Goal: Information Seeking & Learning: Get advice/opinions

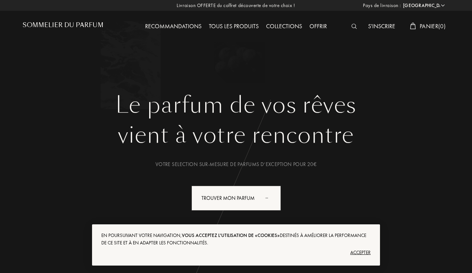
select select "FR"
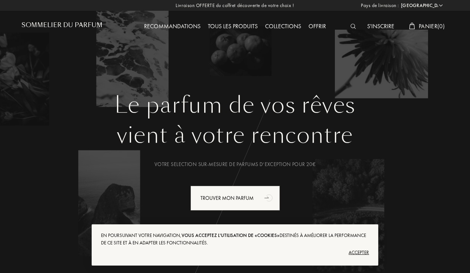
click at [176, 25] on div "Recommandations" at bounding box center [172, 27] width 64 height 10
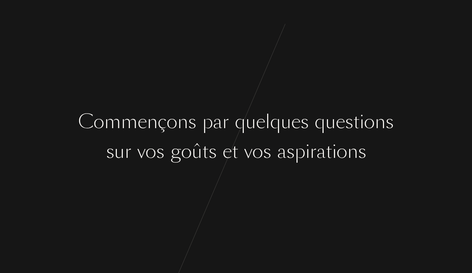
click at [58, 107] on div "C o m m e n ç o n s p a r q u e l q u e s q u e s t i o n s s u r v o s g o û t…" at bounding box center [236, 136] width 472 height 273
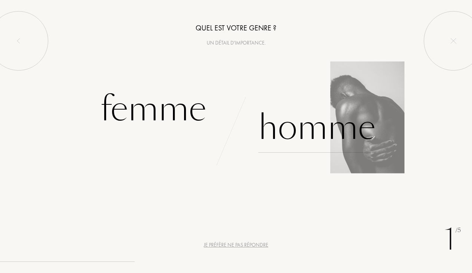
click at [350, 130] on div "Homme" at bounding box center [317, 128] width 117 height 50
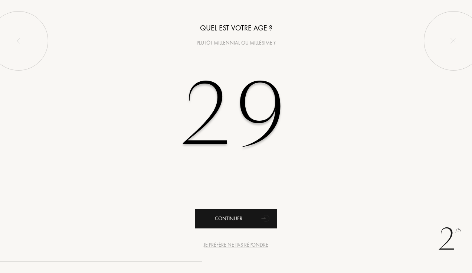
type input "29"
click at [263, 214] on icon "animation" at bounding box center [266, 218] width 15 height 15
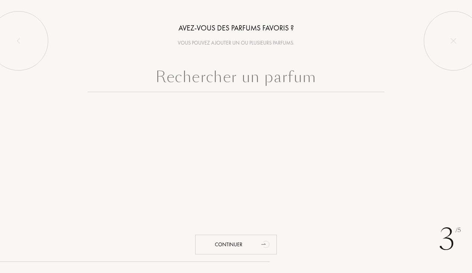
click at [227, 73] on input "text" at bounding box center [236, 78] width 297 height 27
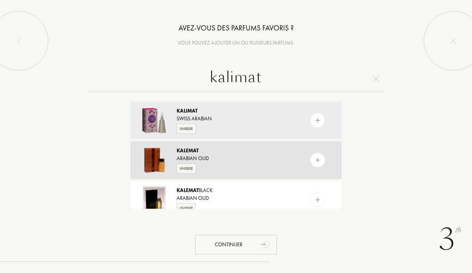
type input "kalimat"
click at [228, 161] on div "Arabian Oud" at bounding box center [236, 159] width 118 height 8
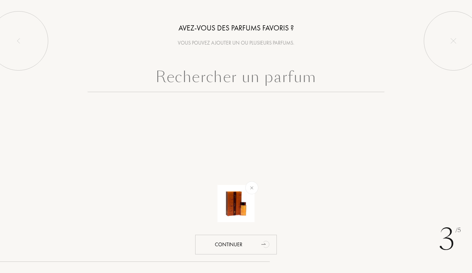
click at [246, 81] on input "text" at bounding box center [236, 78] width 297 height 27
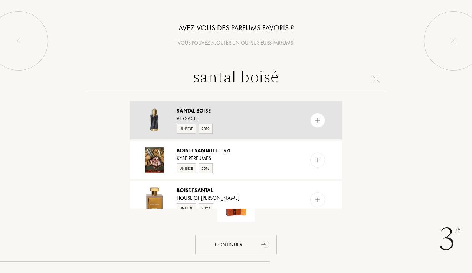
type input "santal boisé"
click at [240, 113] on div "Santal Boisé" at bounding box center [236, 111] width 118 height 8
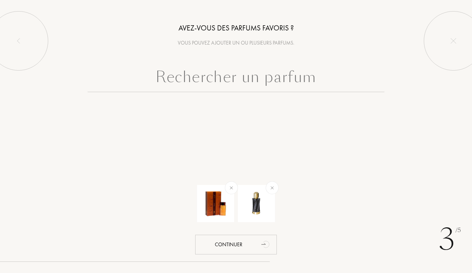
click at [294, 79] on input "text" at bounding box center [236, 78] width 297 height 27
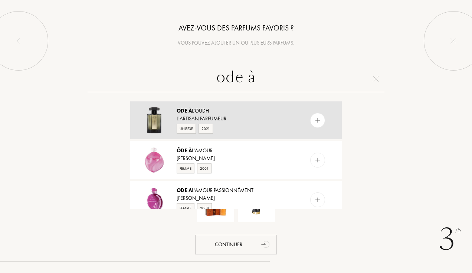
type input "ode à"
click at [248, 111] on div "Ode à l'Oudh" at bounding box center [236, 111] width 118 height 8
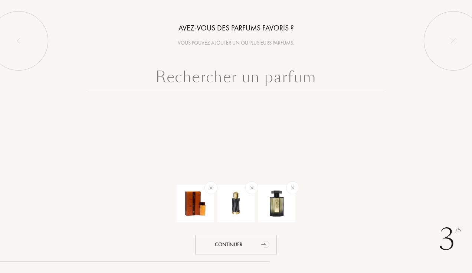
click at [267, 81] on input "text" at bounding box center [236, 78] width 297 height 27
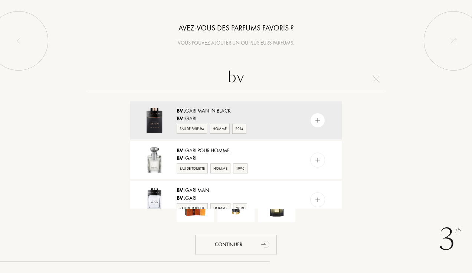
type input "b"
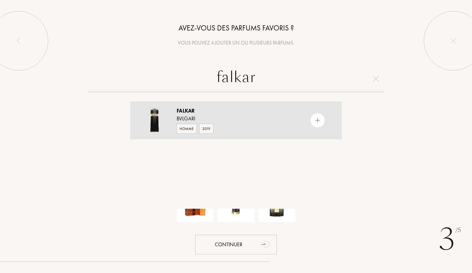
type input "falkar"
click at [244, 124] on div "Homme 2019" at bounding box center [236, 128] width 118 height 11
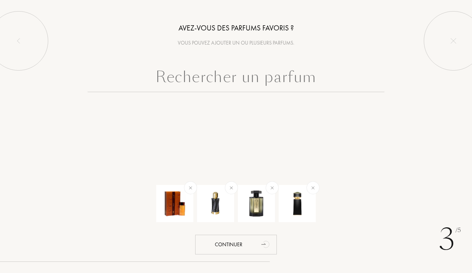
click at [253, 71] on input "text" at bounding box center [236, 78] width 297 height 27
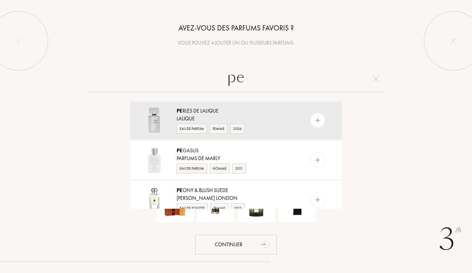
type input "p"
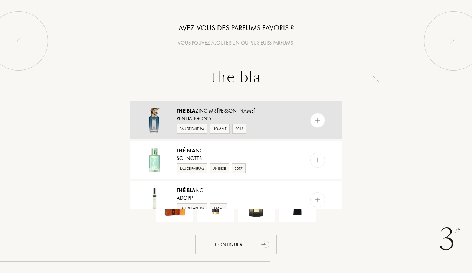
type input "the bla"
click at [231, 115] on div "Penhaligon's" at bounding box center [236, 119] width 118 height 8
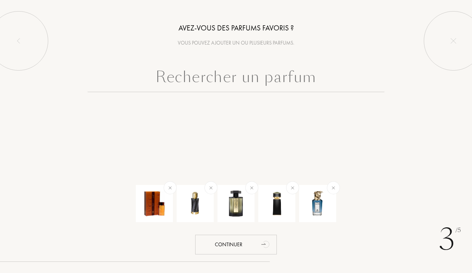
click at [186, 78] on input "text" at bounding box center [236, 78] width 297 height 27
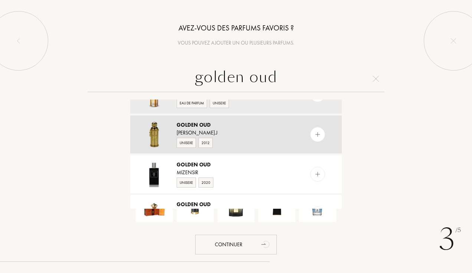
scroll to position [30, 0]
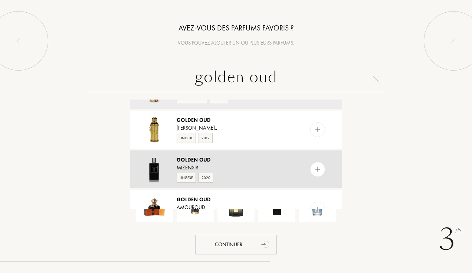
type input "golden oud"
click at [241, 162] on div "Golden Oud" at bounding box center [236, 160] width 118 height 8
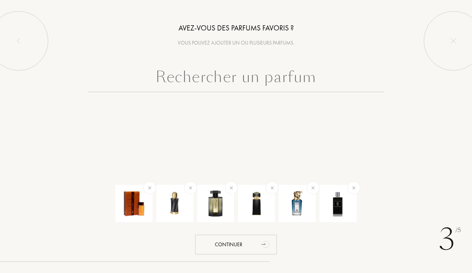
click at [242, 75] on input "text" at bounding box center [236, 78] width 297 height 27
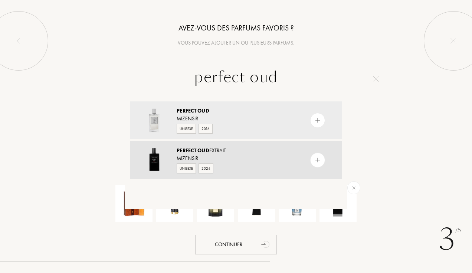
type input "perfect oud"
click at [255, 155] on div "Mizensir" at bounding box center [236, 159] width 118 height 8
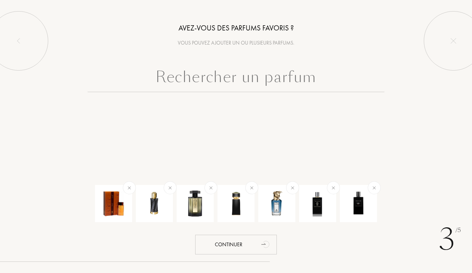
click at [237, 74] on input "text" at bounding box center [236, 78] width 297 height 27
click at [88, 120] on div at bounding box center [236, 97] width 472 height 64
click at [217, 79] on input "text" at bounding box center [236, 78] width 297 height 27
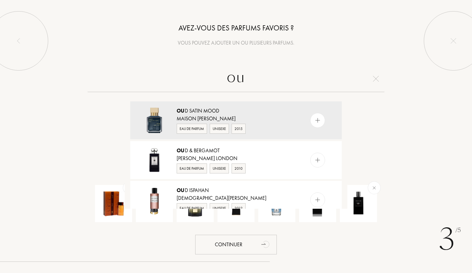
type input "oud"
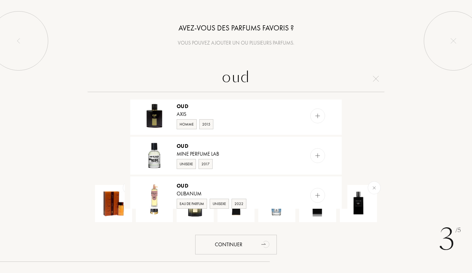
scroll to position [686, 0]
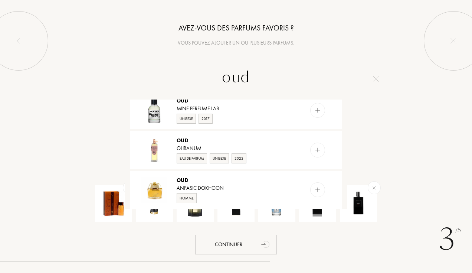
click at [296, 79] on input "oud" at bounding box center [236, 78] width 297 height 27
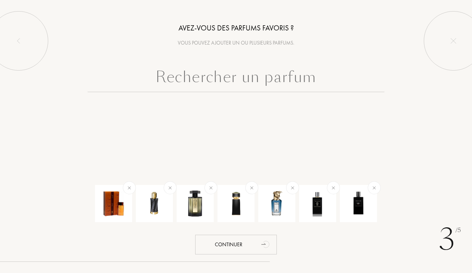
click at [66, 131] on div "3 /5 Avez-vous des parfums favoris ? Vous pouvez ajouter un ou plusieurs parfum…" at bounding box center [236, 136] width 472 height 273
click at [294, 76] on input "text" at bounding box center [236, 78] width 297 height 27
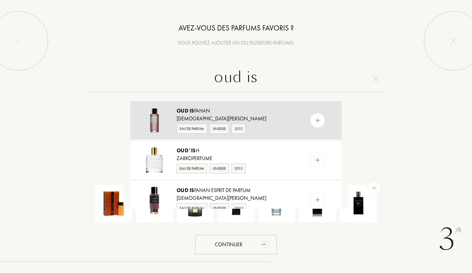
type input "oud is"
click at [263, 115] on div "Christian Dior" at bounding box center [236, 119] width 118 height 8
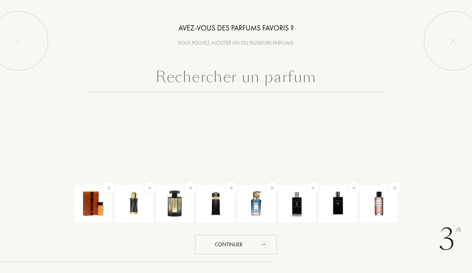
drag, startPoint x: 90, startPoint y: 107, endPoint x: 87, endPoint y: 111, distance: 4.8
click at [90, 107] on div at bounding box center [236, 97] width 472 height 64
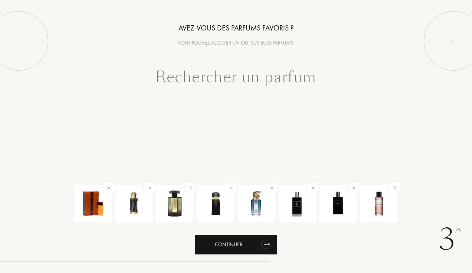
click at [238, 248] on div "Continuer" at bounding box center [236, 245] width 82 height 20
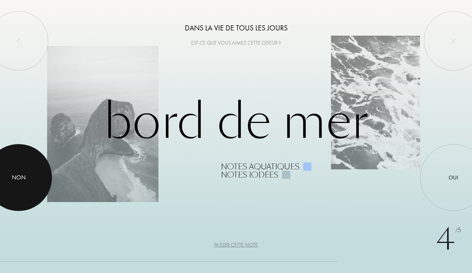
click at [16, 173] on div "Non" at bounding box center [19, 177] width 14 height 9
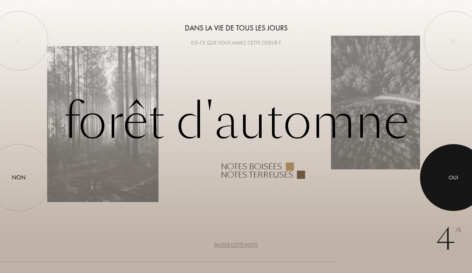
click at [449, 188] on div at bounding box center [453, 177] width 67 height 67
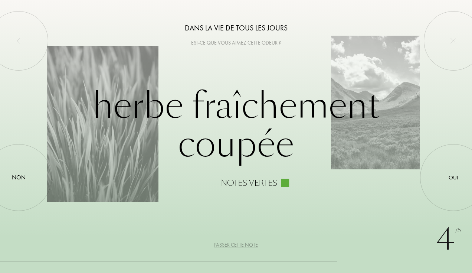
click at [238, 243] on div "Passer cette note" at bounding box center [236, 245] width 44 height 8
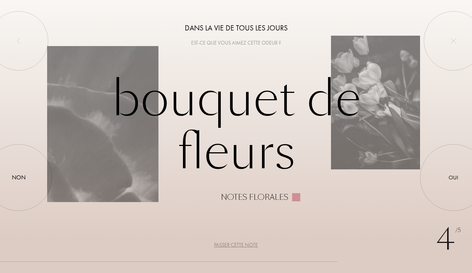
click at [235, 246] on div "Passer cette note" at bounding box center [236, 245] width 44 height 8
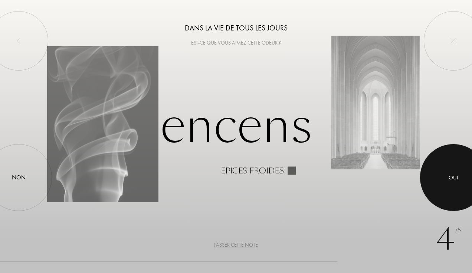
click at [444, 163] on div at bounding box center [453, 177] width 67 height 67
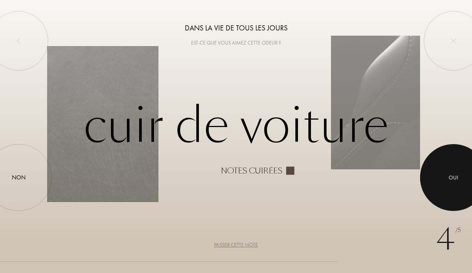
click at [453, 189] on div at bounding box center [453, 177] width 67 height 67
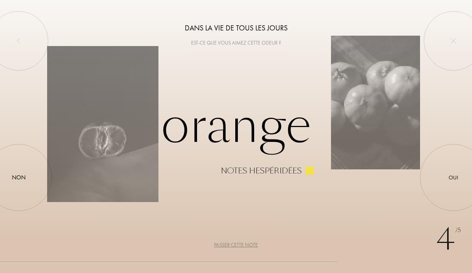
click at [245, 243] on div "Passer cette note" at bounding box center [236, 245] width 44 height 8
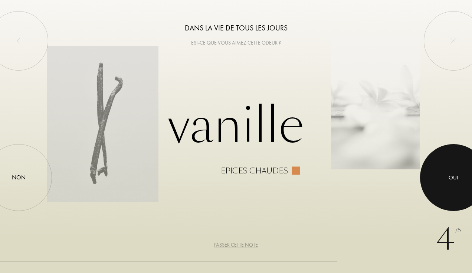
click at [434, 183] on div at bounding box center [453, 177] width 67 height 67
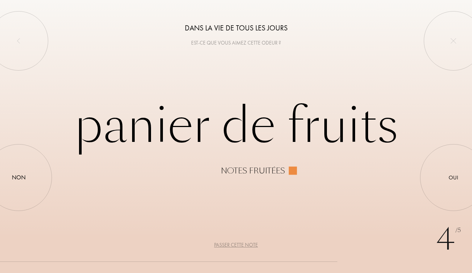
click at [231, 246] on div "Passer cette note" at bounding box center [236, 245] width 44 height 8
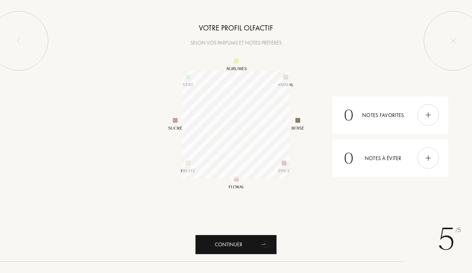
scroll to position [108, 108]
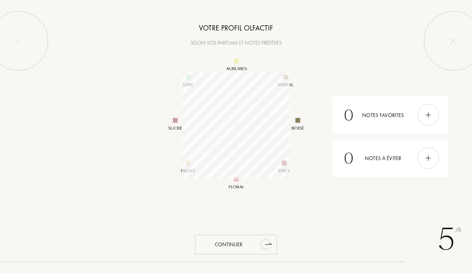
click at [256, 238] on div "Continuer" at bounding box center [236, 245] width 82 height 20
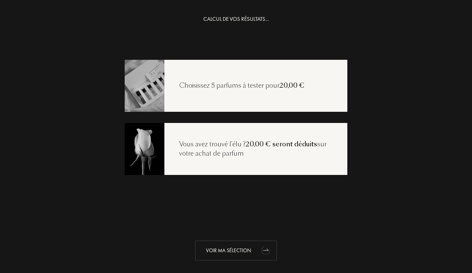
click at [235, 252] on div "Voir ma sélection" at bounding box center [236, 251] width 82 height 20
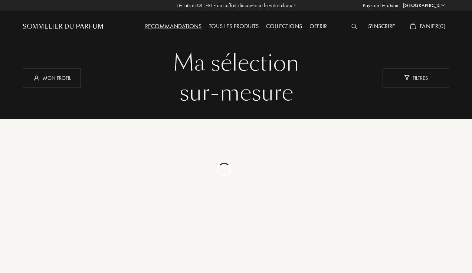
select select "FR"
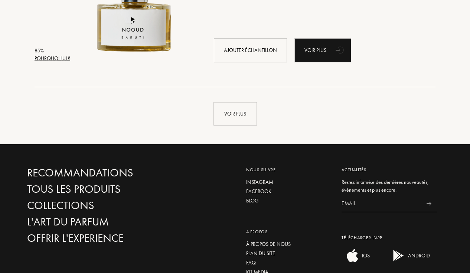
scroll to position [1753, 0]
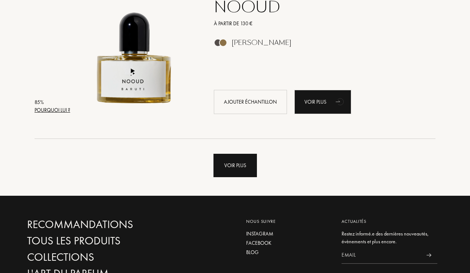
click at [224, 158] on div "Voir plus" at bounding box center [235, 165] width 43 height 23
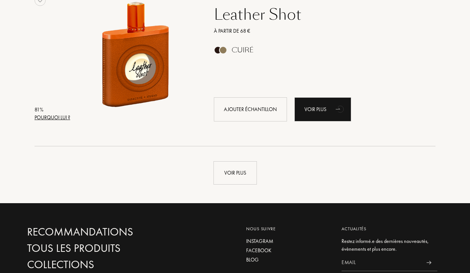
scroll to position [3524, 0]
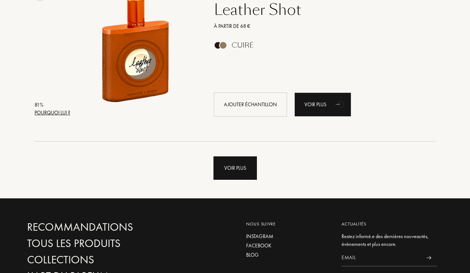
click at [252, 170] on div "Voir plus" at bounding box center [235, 167] width 43 height 23
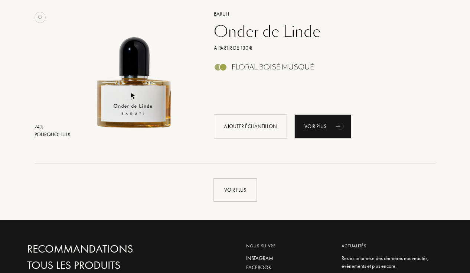
scroll to position [5314, 0]
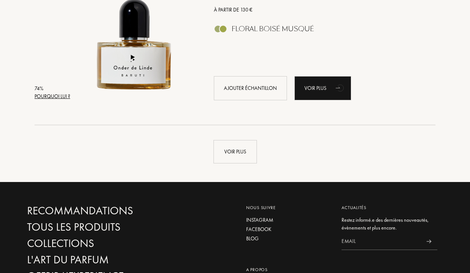
click at [262, 149] on div "Voir plus" at bounding box center [235, 144] width 427 height 38
click at [238, 152] on div "Voir plus" at bounding box center [235, 151] width 43 height 23
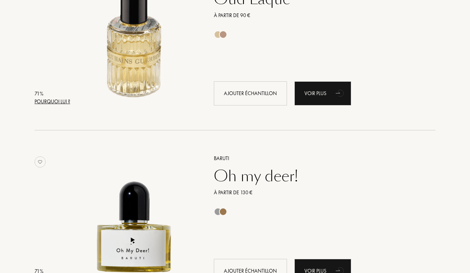
scroll to position [6085, 0]
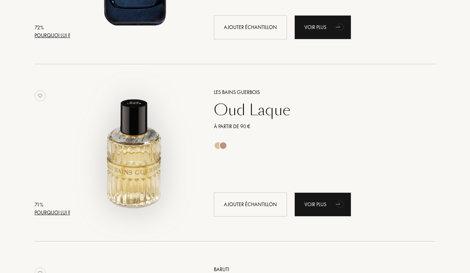
click at [131, 130] on img at bounding box center [135, 149] width 124 height 124
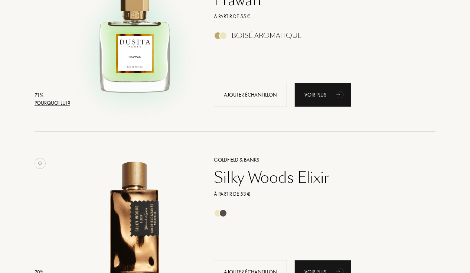
scroll to position [6772, 0]
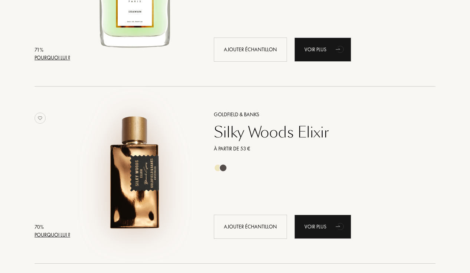
click at [124, 191] on img at bounding box center [135, 172] width 124 height 124
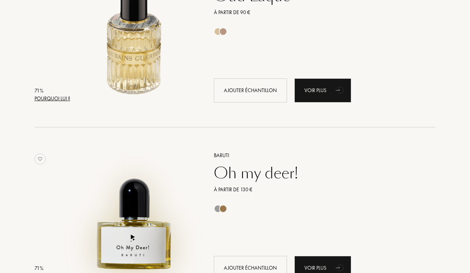
scroll to position [6122, 0]
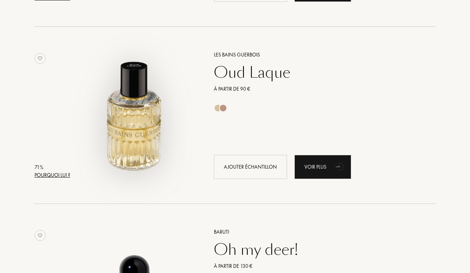
click at [124, 121] on img at bounding box center [135, 112] width 124 height 124
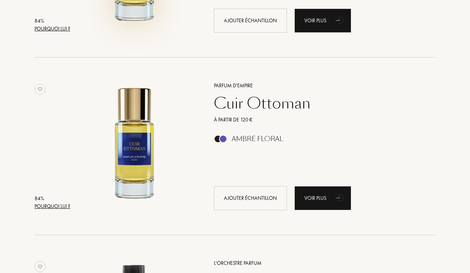
scroll to position [2760, 0]
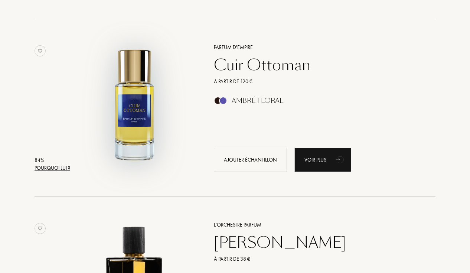
click at [131, 130] on img at bounding box center [135, 104] width 124 height 124
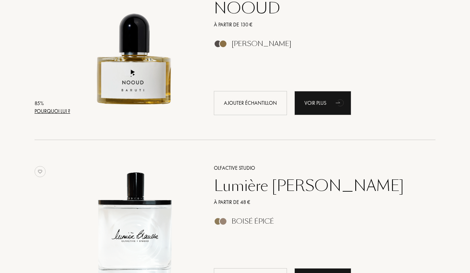
scroll to position [1871, 0]
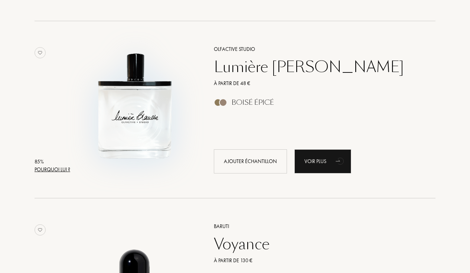
click at [138, 111] on img at bounding box center [135, 106] width 124 height 124
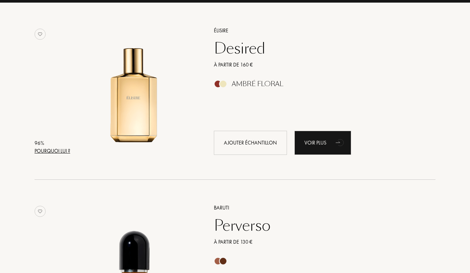
scroll to position [155, 0]
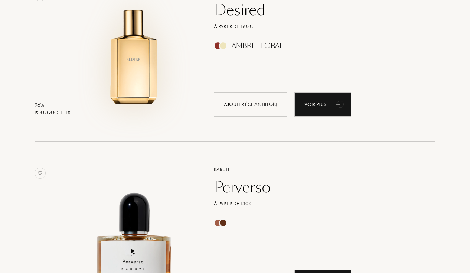
click at [136, 84] on img at bounding box center [135, 49] width 124 height 124
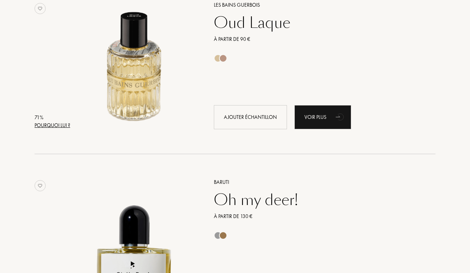
scroll to position [6137, 0]
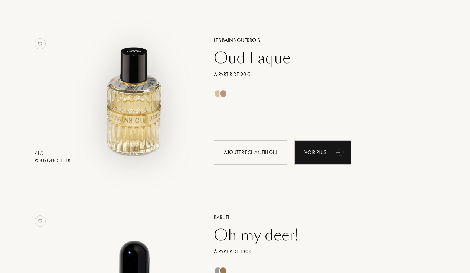
click at [135, 97] on img at bounding box center [135, 97] width 124 height 124
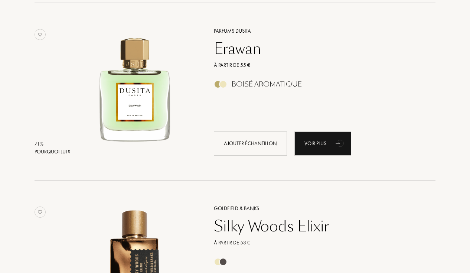
scroll to position [6800, 0]
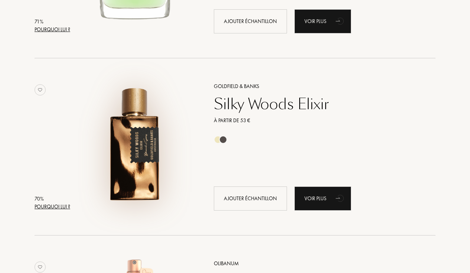
click at [144, 133] on img at bounding box center [135, 143] width 124 height 124
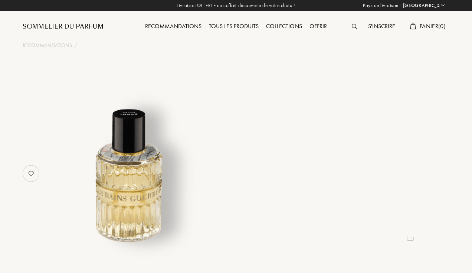
select select "FR"
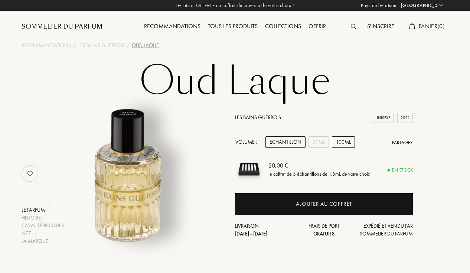
click at [340, 142] on div "100mL" at bounding box center [343, 142] width 23 height 12
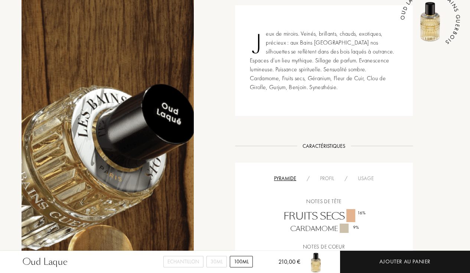
scroll to position [263, 0]
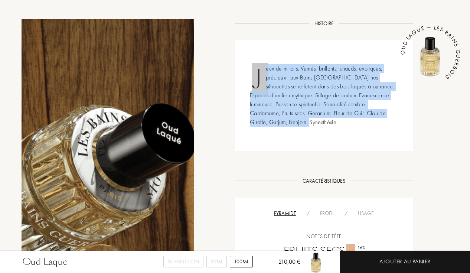
drag, startPoint x: 254, startPoint y: 71, endPoint x: 294, endPoint y: 123, distance: 65.7
click at [294, 123] on div "Jeux de miroirs. Veinés, brillants, chauds, exotiques, précieux : aux Bains [GE…" at bounding box center [324, 95] width 178 height 111
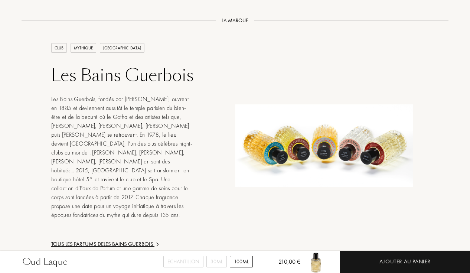
scroll to position [926, 0]
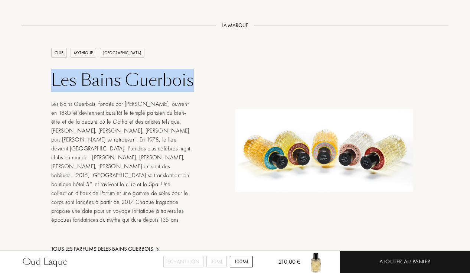
drag, startPoint x: 49, startPoint y: 73, endPoint x: 209, endPoint y: 80, distance: 160.2
click at [209, 80] on div "CLUB MYTHIQUE PARIS Les Bains Guerbois Les Bains Guerbois, fondés par François …" at bounding box center [235, 141] width 438 height 224
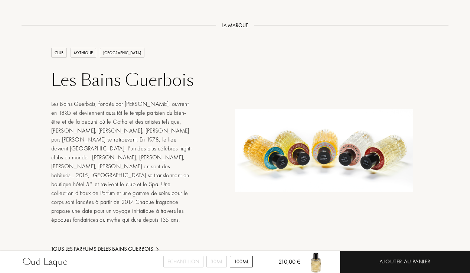
click at [206, 122] on div "CLUB MYTHIQUE PARIS Les Bains Guerbois Les Bains Guerbois, fondés par François …" at bounding box center [235, 141] width 438 height 224
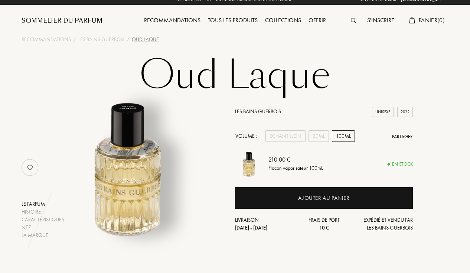
scroll to position [1, 0]
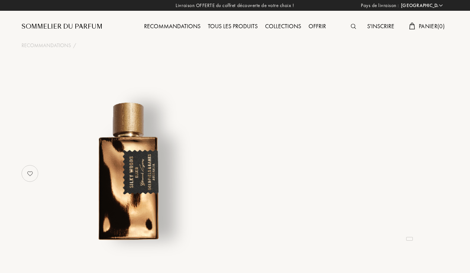
select select "FR"
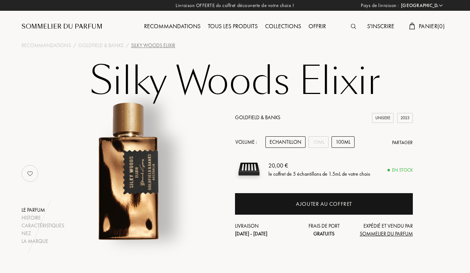
click at [352, 143] on div "100mL" at bounding box center [343, 142] width 23 height 12
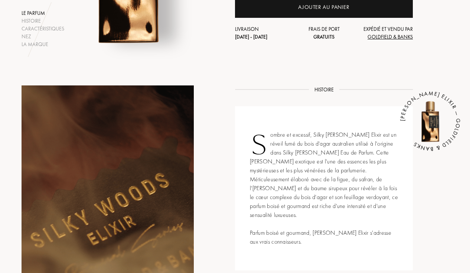
scroll to position [44, 0]
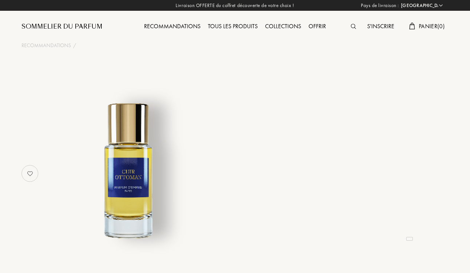
select select "FR"
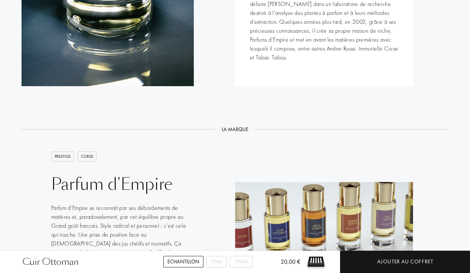
scroll to position [1177, 0]
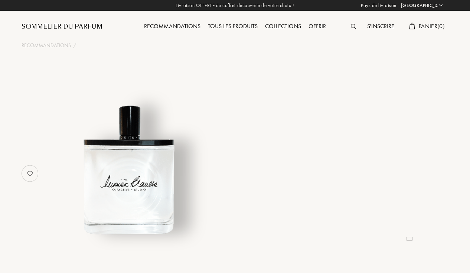
select select "FR"
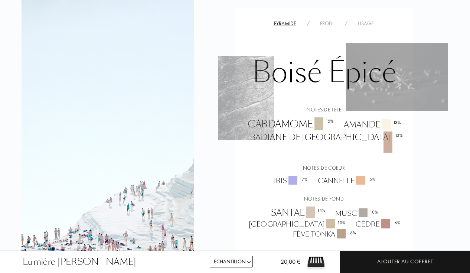
scroll to position [589, 0]
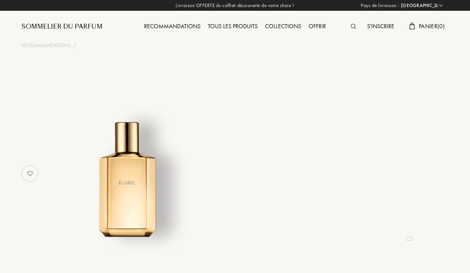
select select "FR"
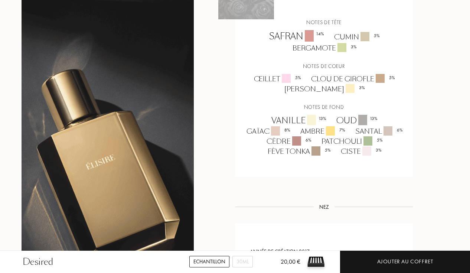
scroll to position [516, 0]
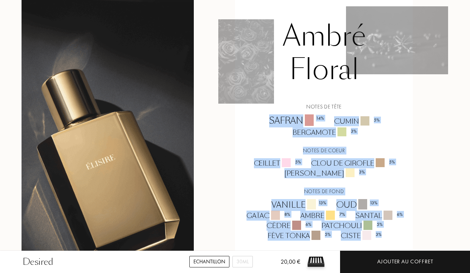
drag, startPoint x: 266, startPoint y: 110, endPoint x: 381, endPoint y: 235, distance: 170.8
click at [381, 235] on div "Pyramide / Profil / Usage Ambré Floral Notes de tête Safran 14 % Cumin 5 % Berg…" at bounding box center [324, 116] width 178 height 290
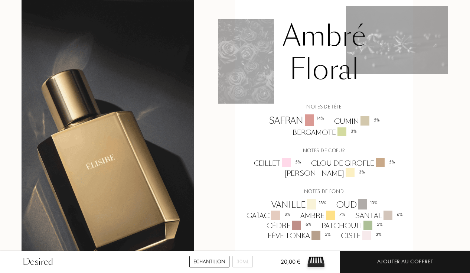
click at [240, 166] on div "Pyramide / Profil / Usage Ambré Floral Notes de tête Safran 14 % Cumin 5 % Berg…" at bounding box center [324, 116] width 178 height 290
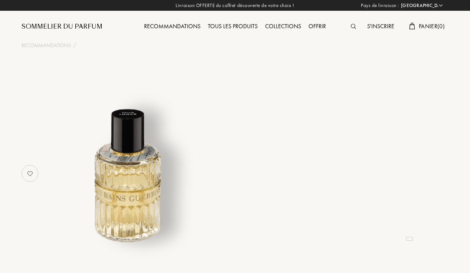
select select "FR"
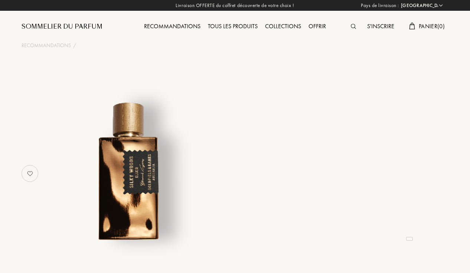
select select "FR"
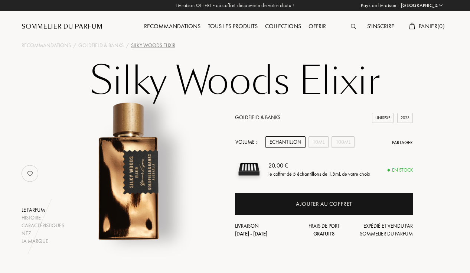
scroll to position [53, 0]
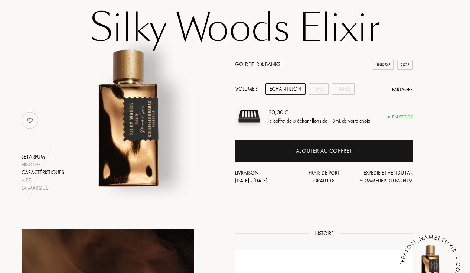
click at [27, 173] on div "Caractéristiques" at bounding box center [43, 173] width 43 height 8
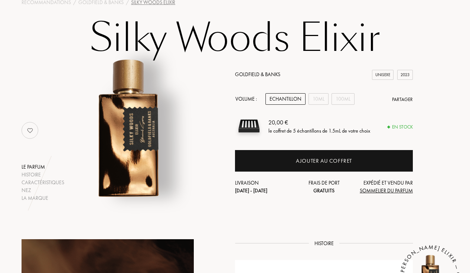
scroll to position [0, 0]
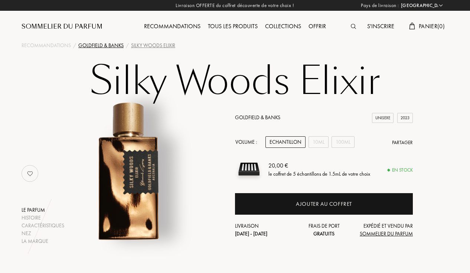
click at [94, 45] on div "Goldfield & Banks" at bounding box center [100, 46] width 45 height 8
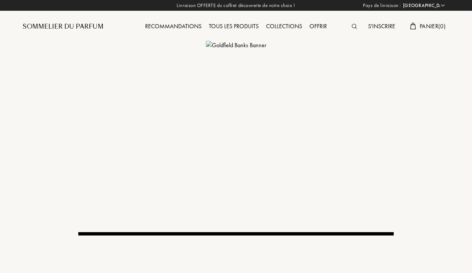
select select "FR"
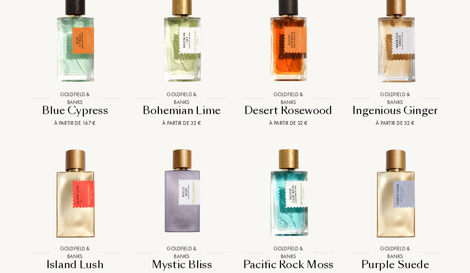
scroll to position [662, 0]
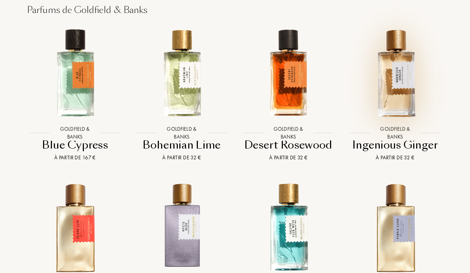
click at [402, 74] on img at bounding box center [395, 73] width 96 height 96
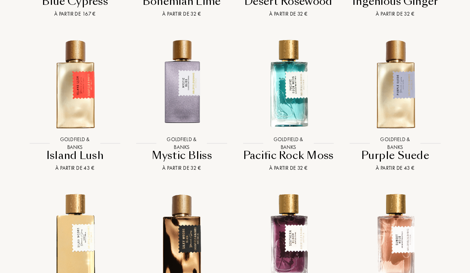
scroll to position [896, 0]
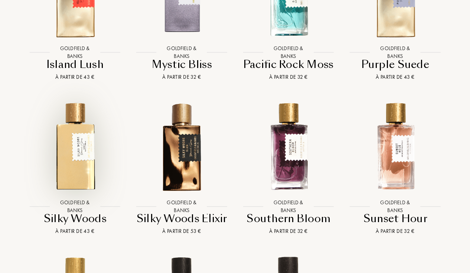
click at [78, 142] on img at bounding box center [75, 146] width 96 height 96
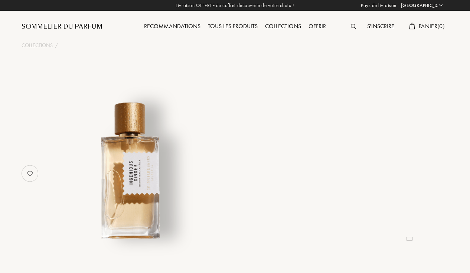
select select "FR"
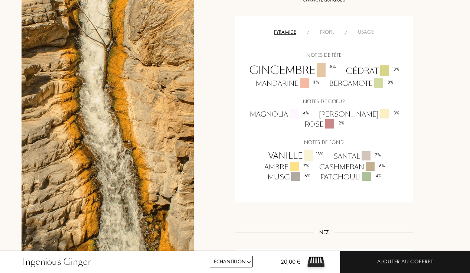
scroll to position [410, 0]
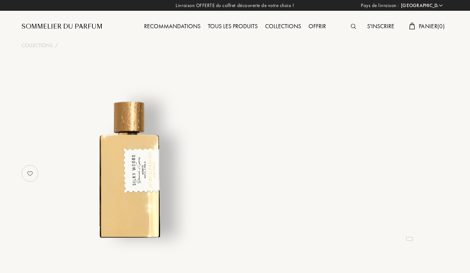
select select "FR"
